Goal: Information Seeking & Learning: Learn about a topic

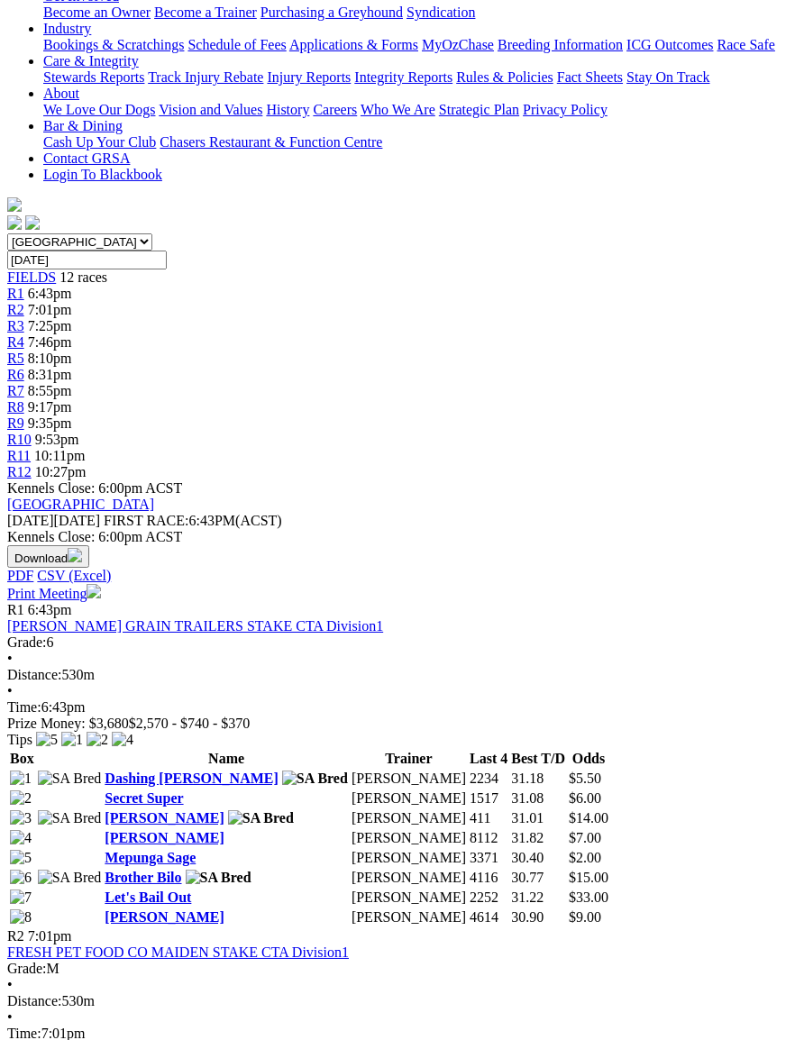
scroll to position [360, 0]
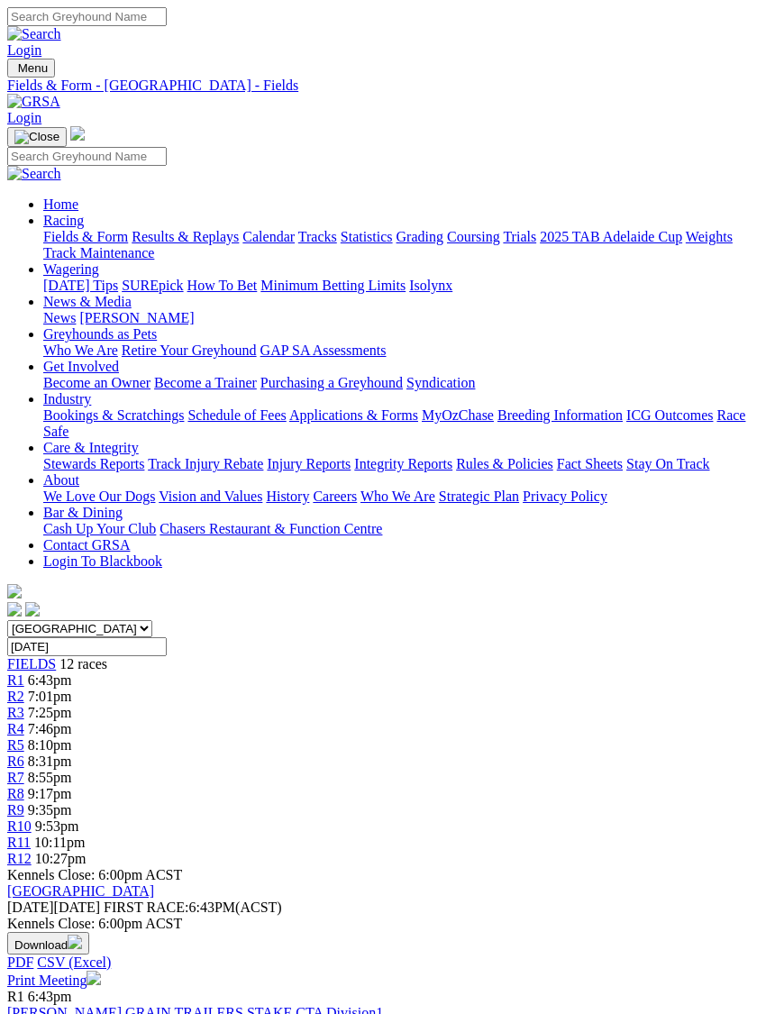
scroll to position [0, 17]
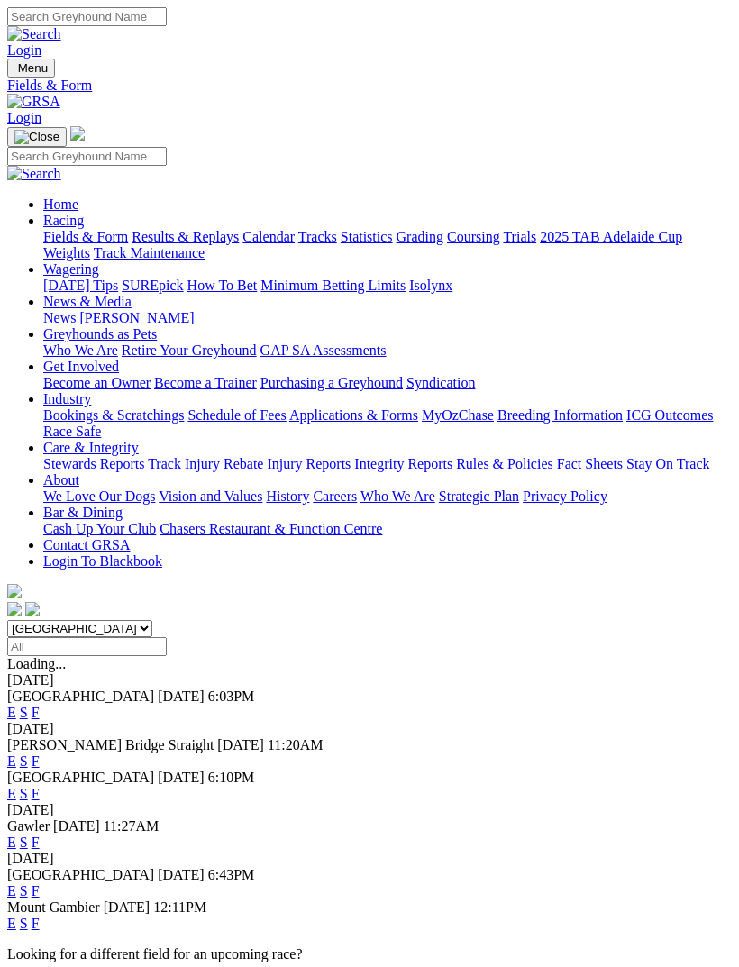
scroll to position [233, 0]
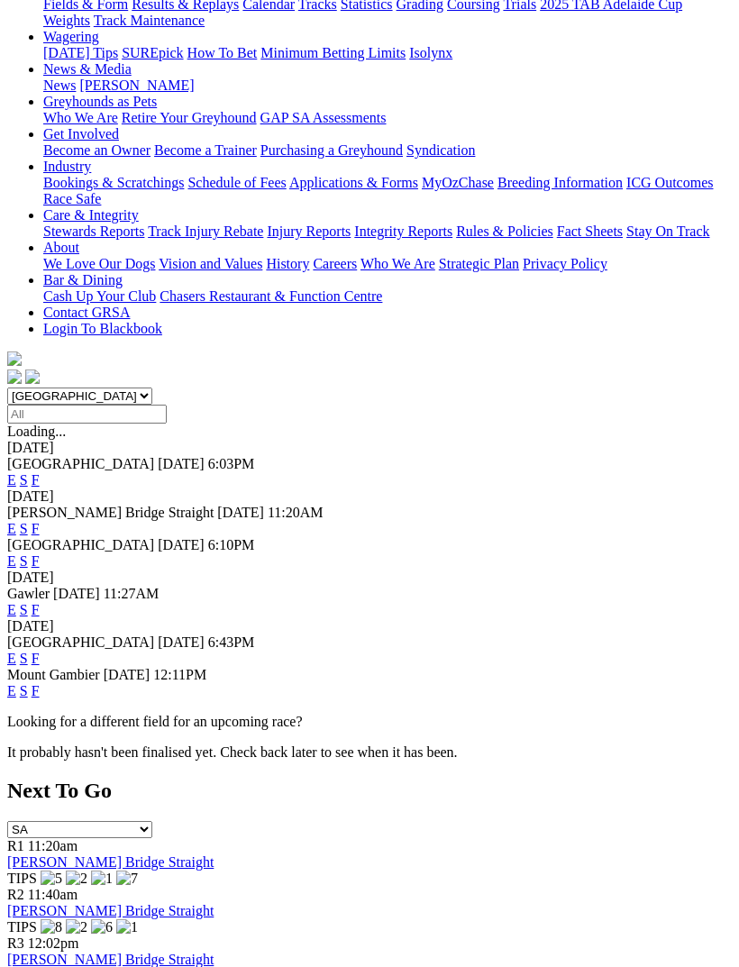
click at [40, 553] on link "F" at bounding box center [36, 560] width 8 height 15
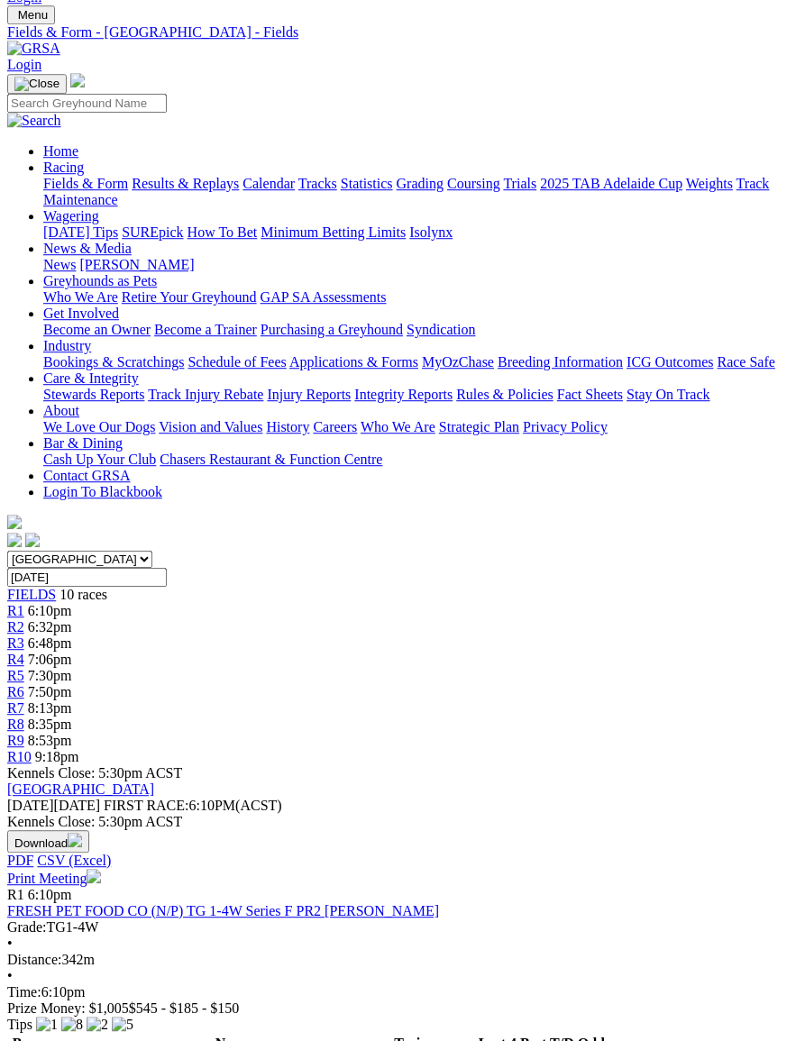
scroll to position [51, 0]
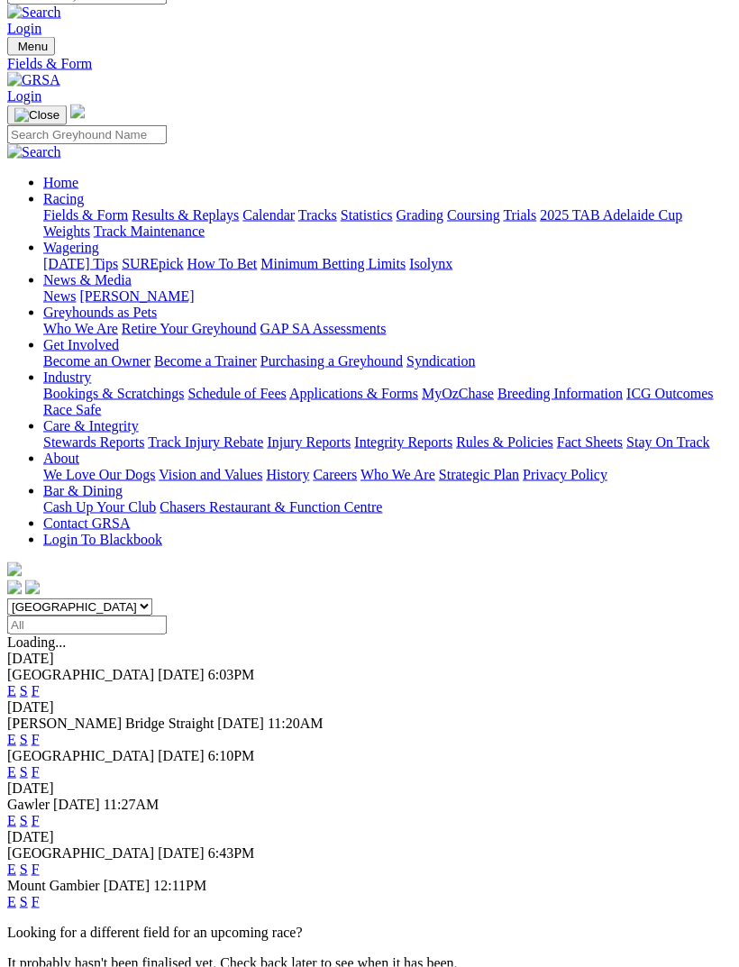
scroll to position [22, 0]
click at [40, 683] on link "F" at bounding box center [36, 690] width 8 height 15
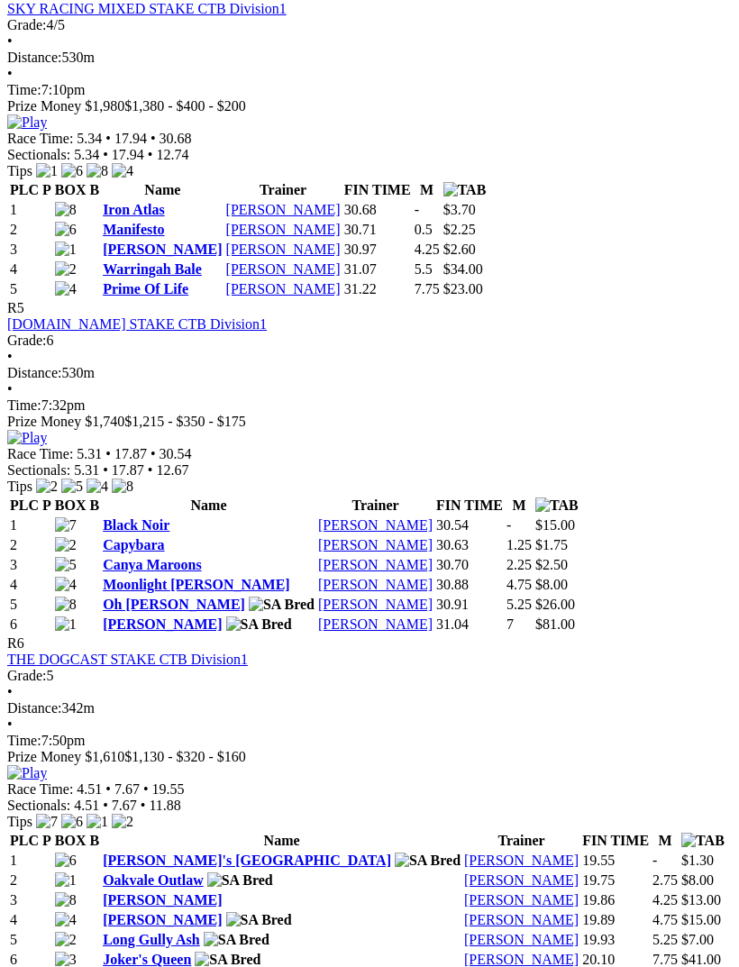
scroll to position [1977, 0]
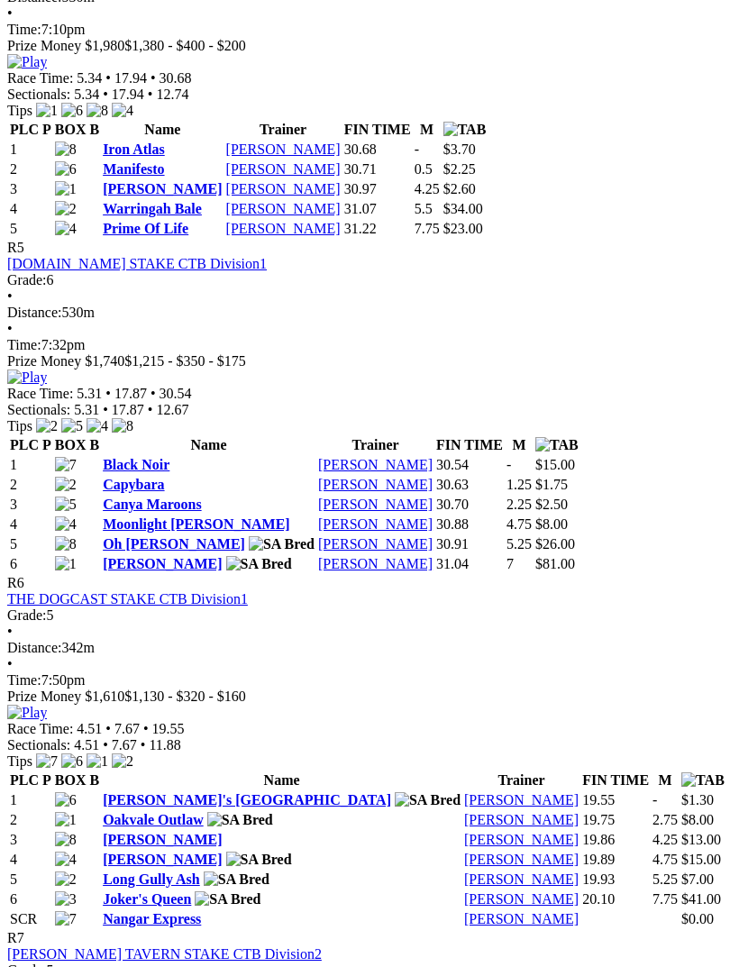
click at [187, 497] on link "Canya Maroons" at bounding box center [152, 504] width 99 height 15
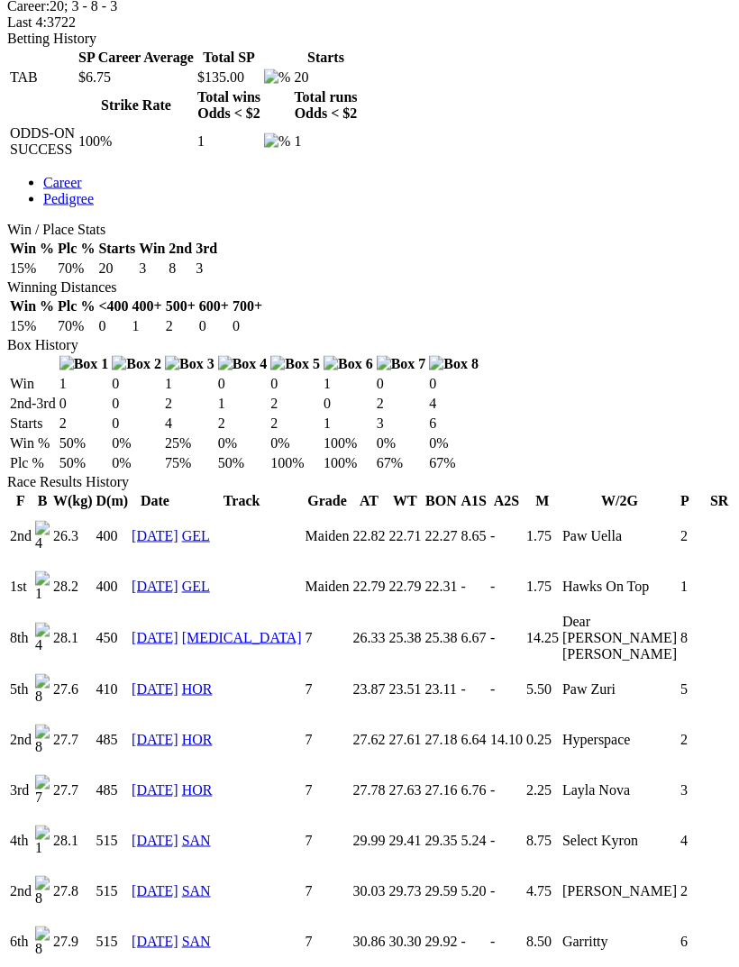
scroll to position [868, 0]
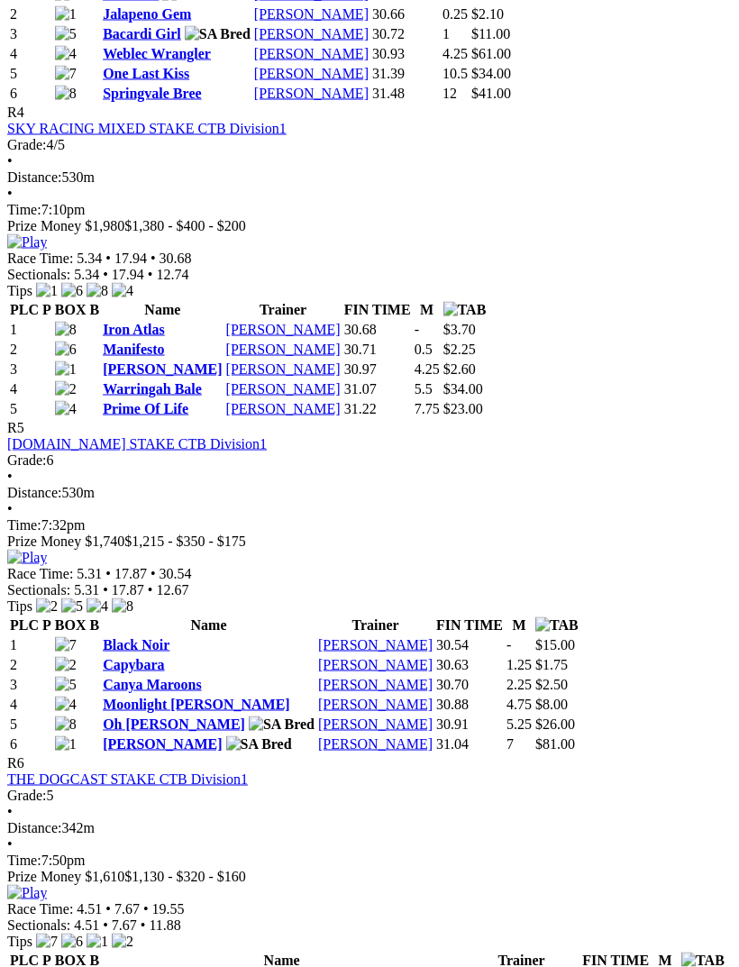
scroll to position [1798, 0]
click at [195, 696] on link "Moonlight Miller" at bounding box center [196, 703] width 187 height 15
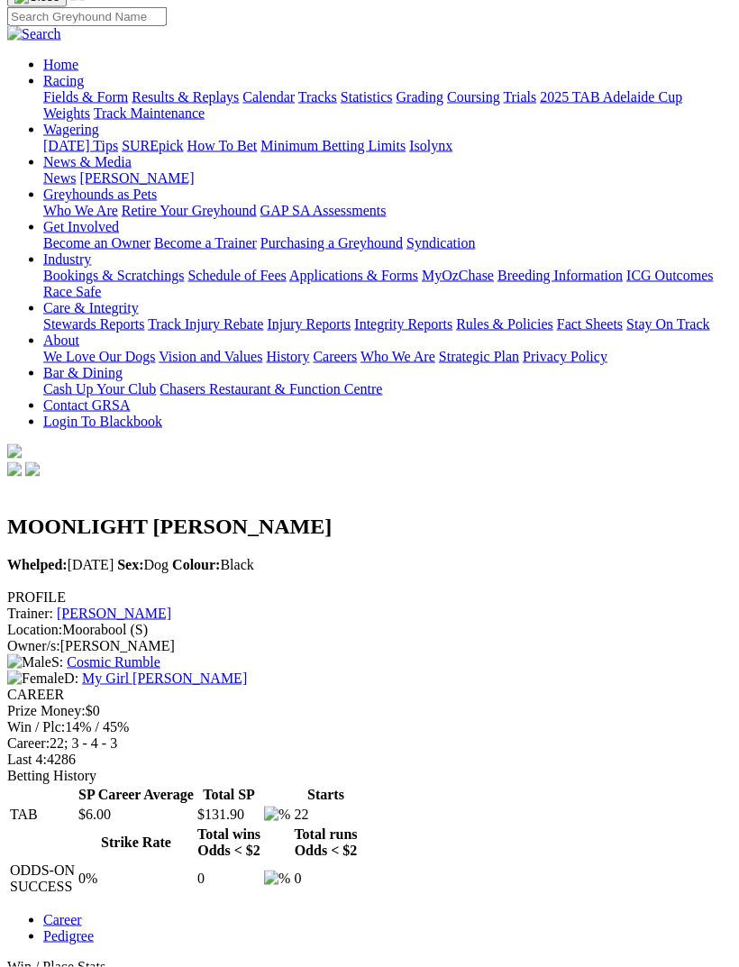
scroll to position [138, 0]
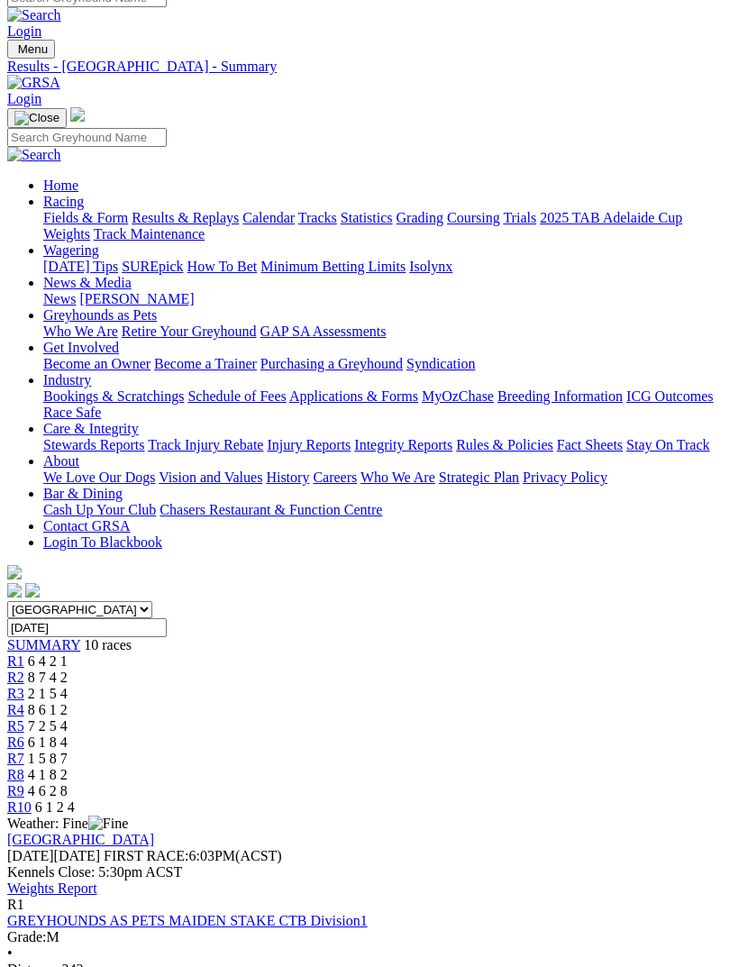
scroll to position [8, 0]
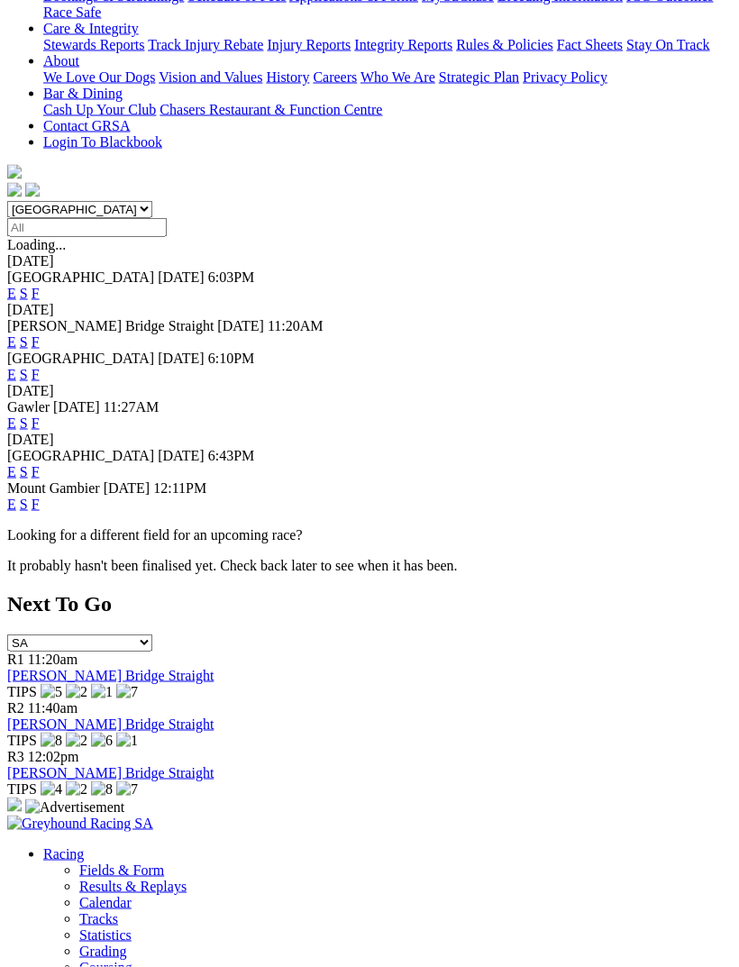
scroll to position [419, 0]
click at [40, 464] on link "F" at bounding box center [36, 471] width 8 height 15
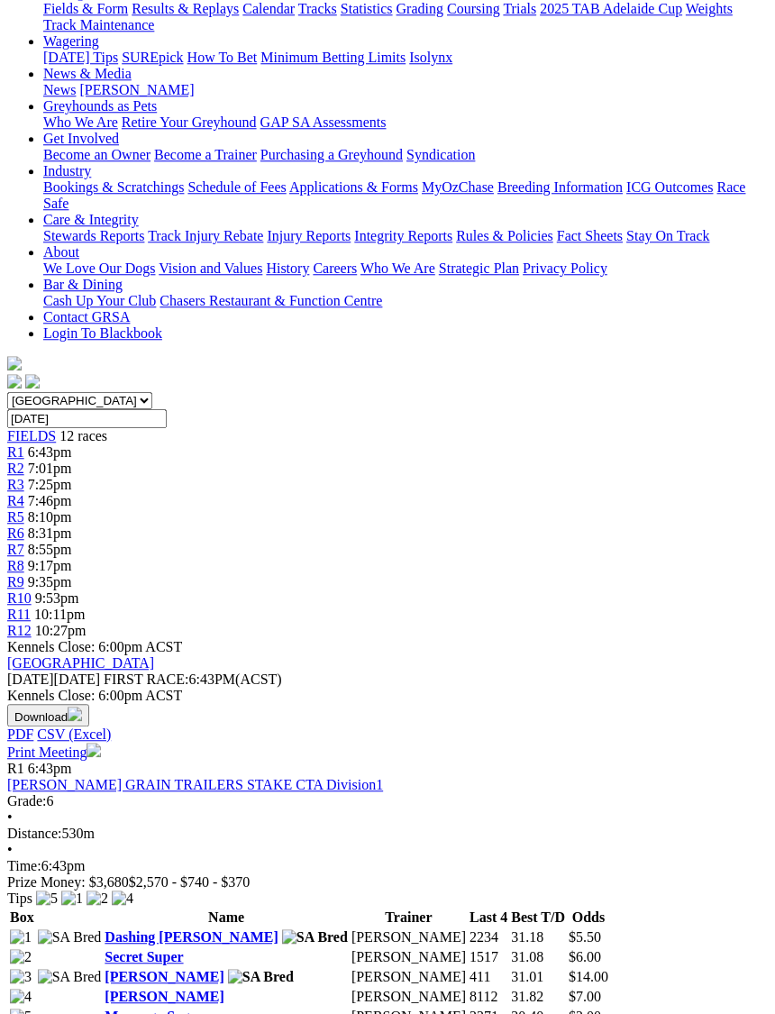
scroll to position [226, 0]
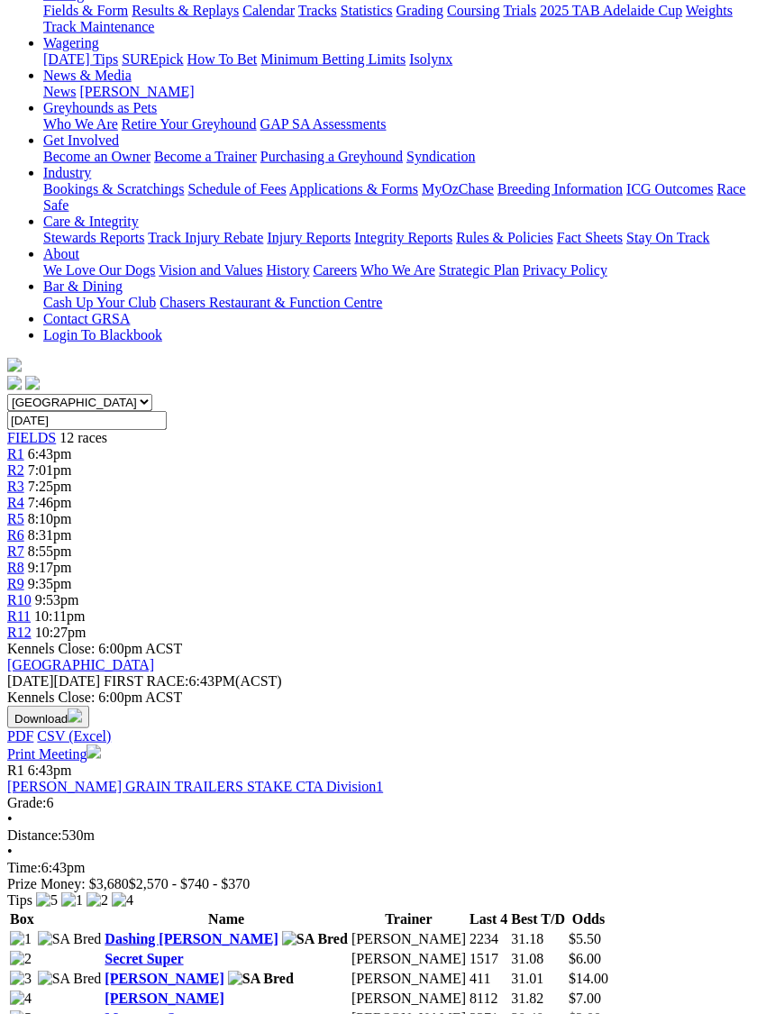
click at [105, 1010] on link "Mepunga Sage" at bounding box center [150, 1017] width 91 height 15
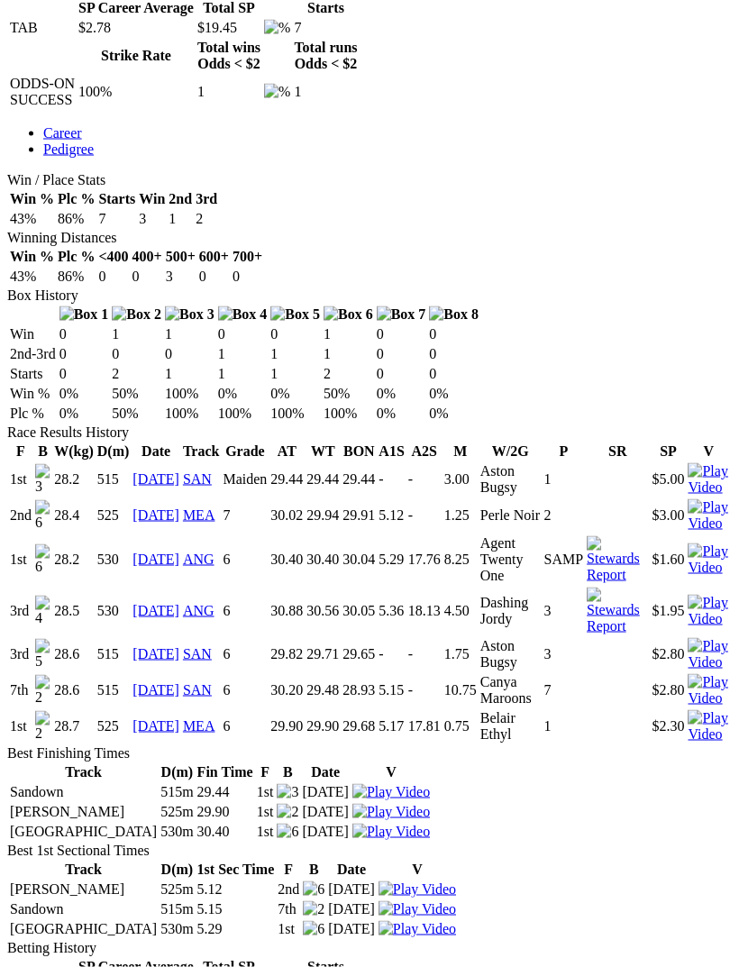
scroll to position [958, 0]
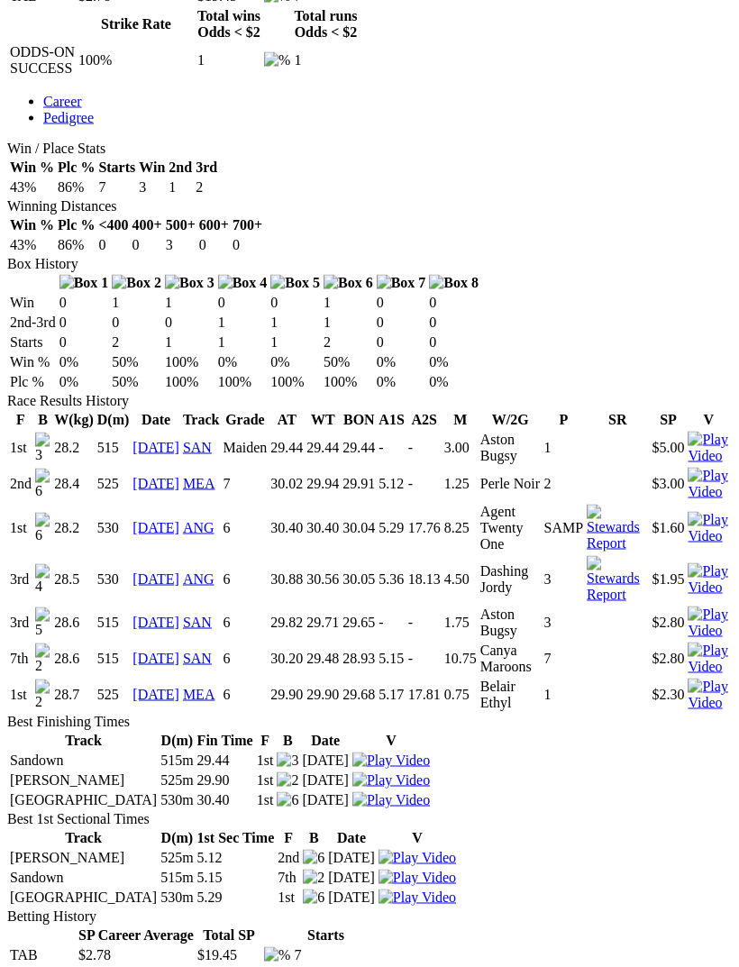
click at [166, 520] on link "10 Jul 25" at bounding box center [155, 527] width 47 height 15
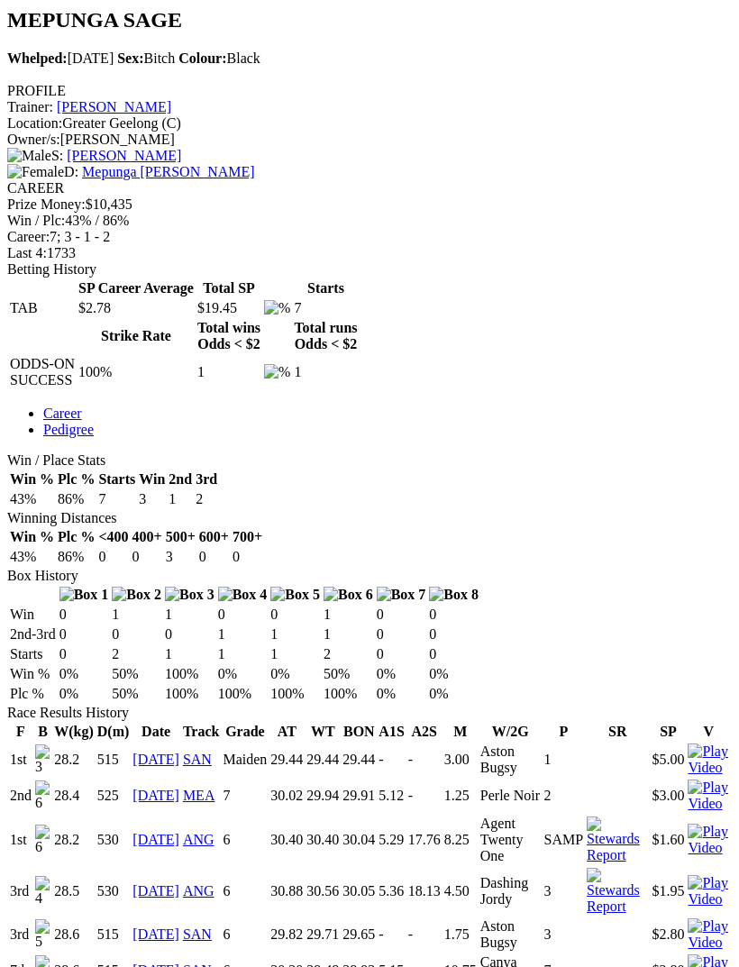
scroll to position [618, 0]
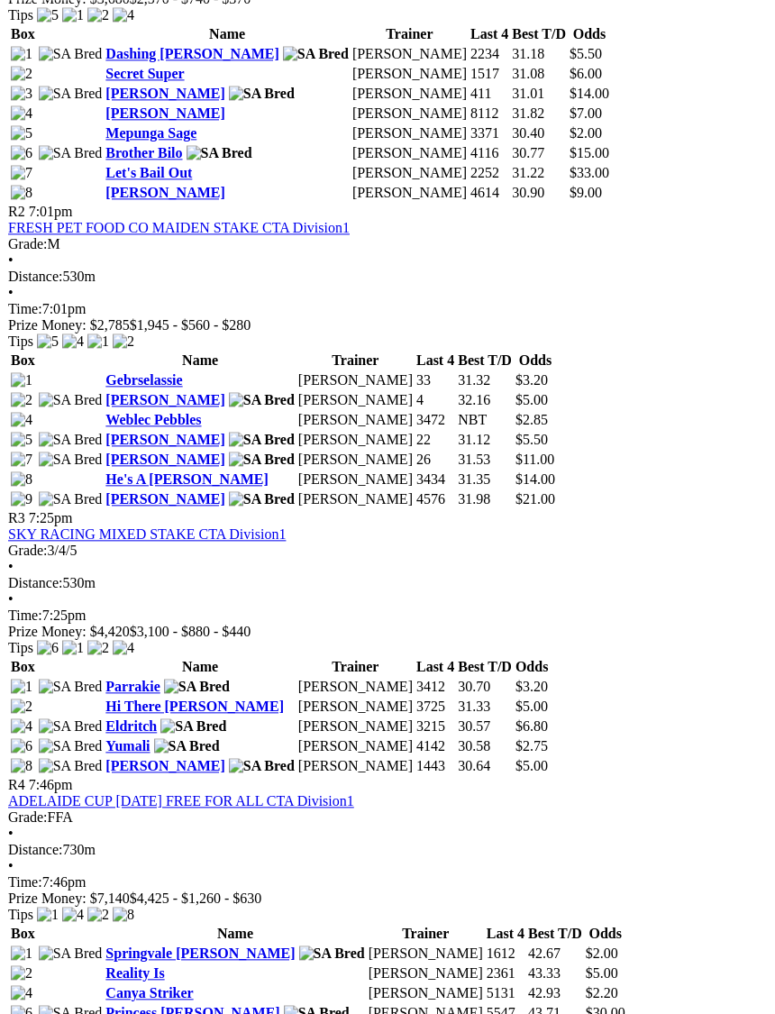
scroll to position [1110, 0]
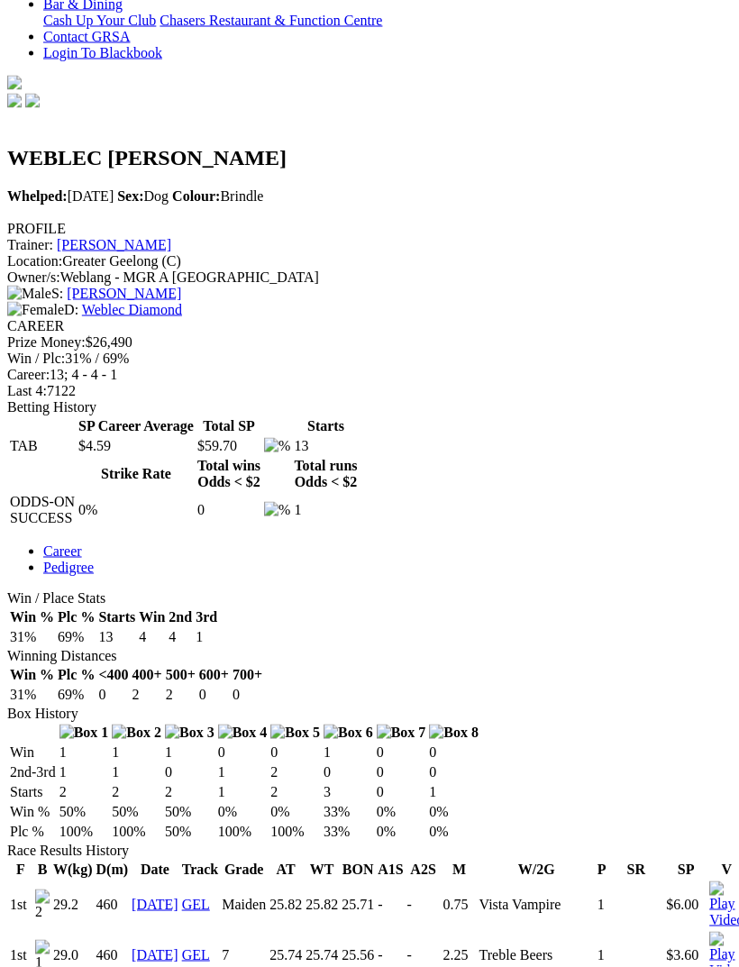
scroll to position [498, 0]
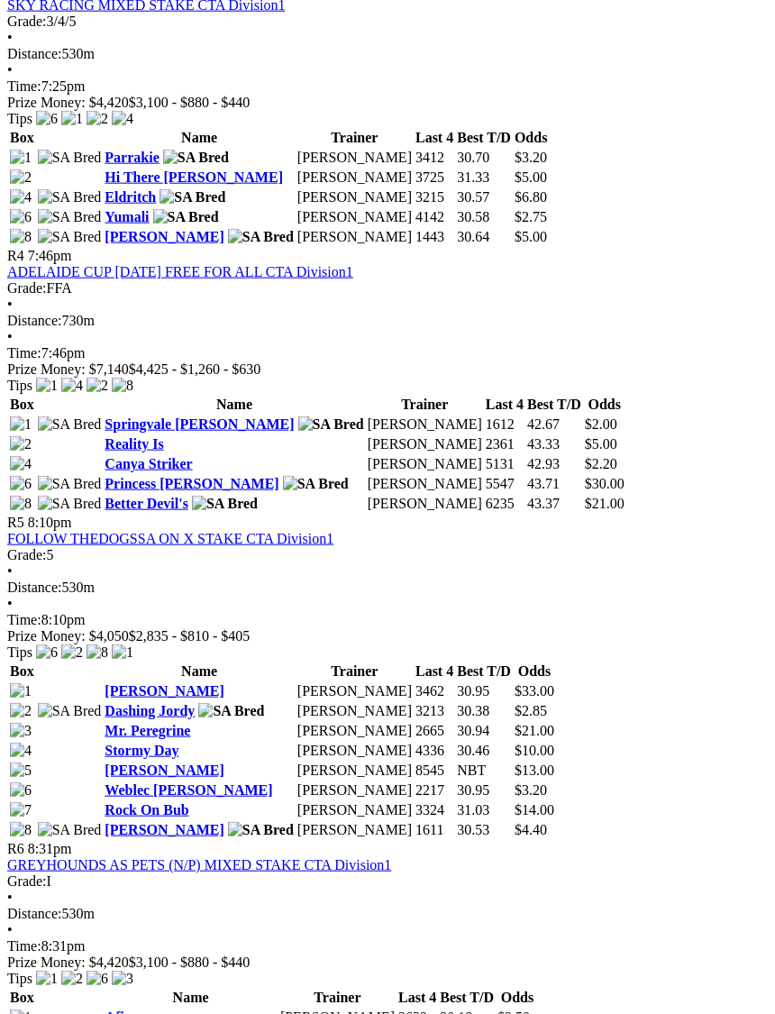
scroll to position [1647, 0]
